Goal: Task Accomplishment & Management: Manage account settings

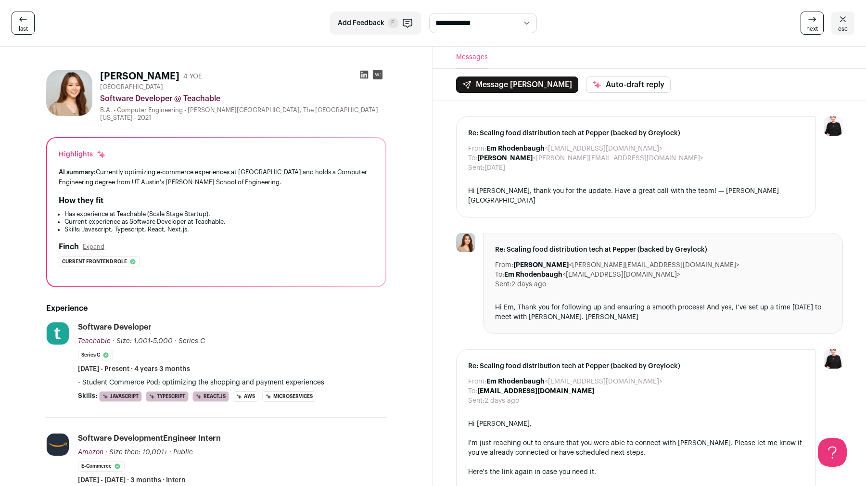
click at [849, 25] on link "esc" at bounding box center [843, 23] width 23 height 23
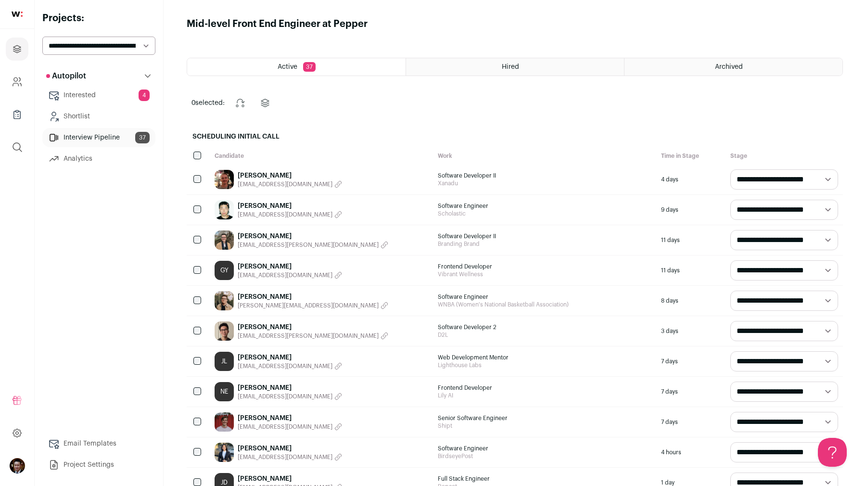
click at [87, 93] on link "Interested 4" at bounding box center [98, 95] width 113 height 19
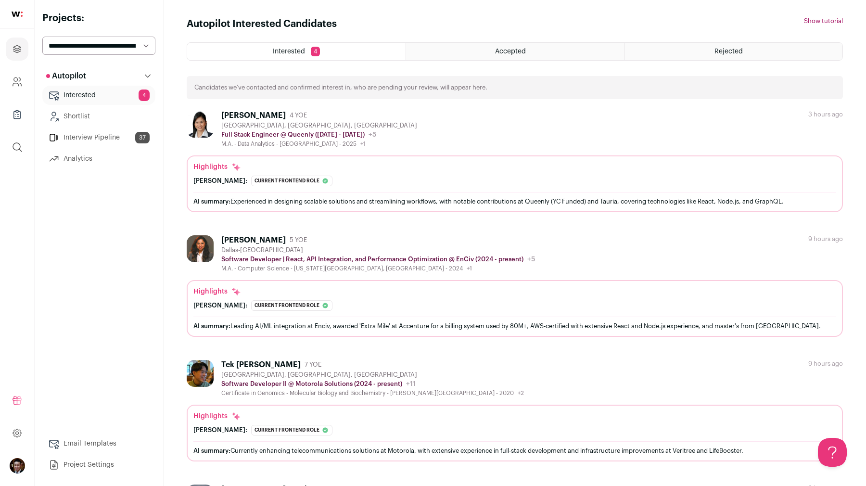
click at [308, 114] on div "[PERSON_NAME] 4 YOE" at bounding box center [319, 116] width 196 height 10
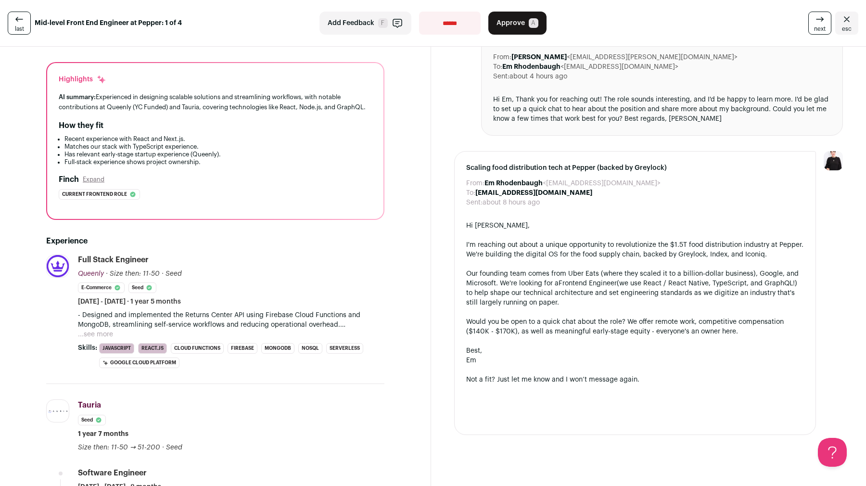
scroll to position [106, 0]
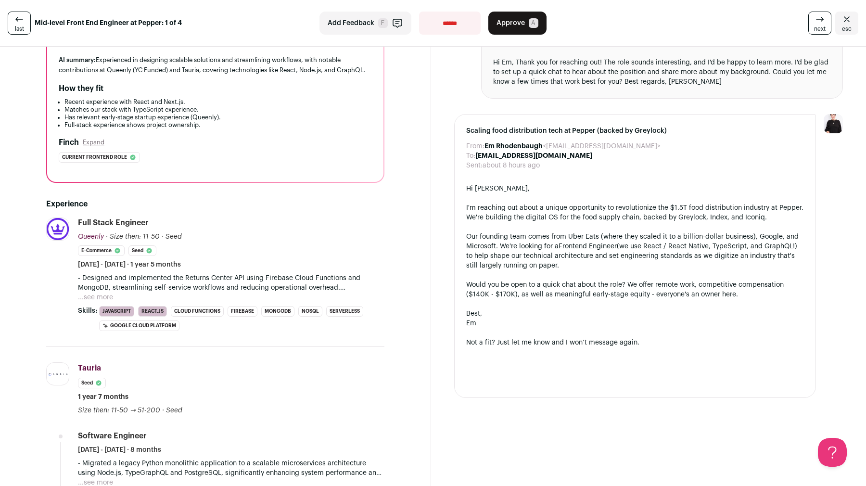
click at [96, 299] on button "...see more" at bounding box center [95, 298] width 35 height 10
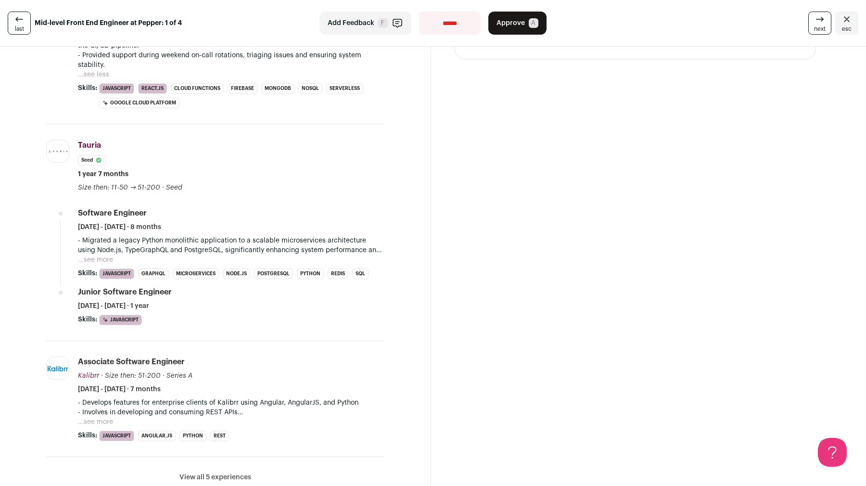
scroll to position [456, 0]
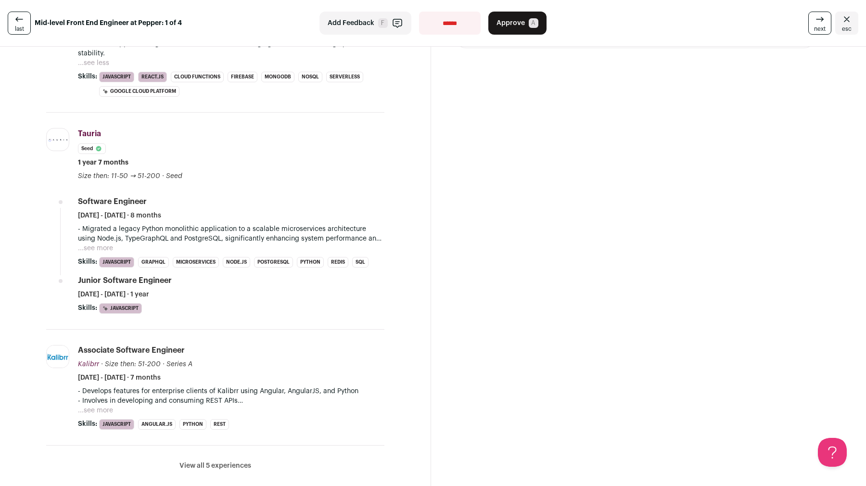
click at [90, 245] on button "...see more" at bounding box center [95, 248] width 35 height 10
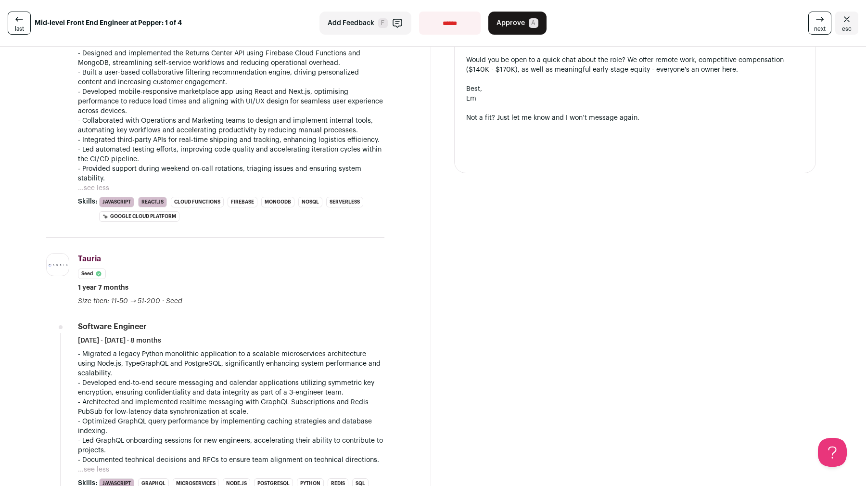
scroll to position [0, 0]
